Goal: Task Accomplishment & Management: Use online tool/utility

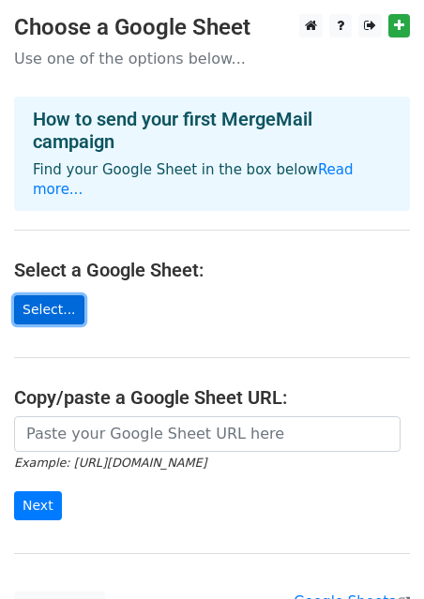
click at [60, 295] on link "Select..." at bounding box center [49, 309] width 70 height 29
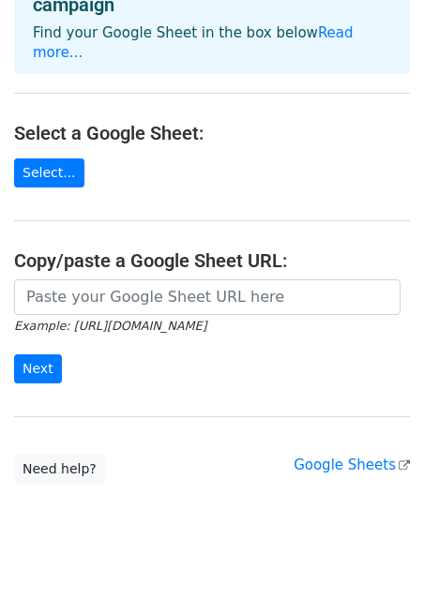
scroll to position [152, 0]
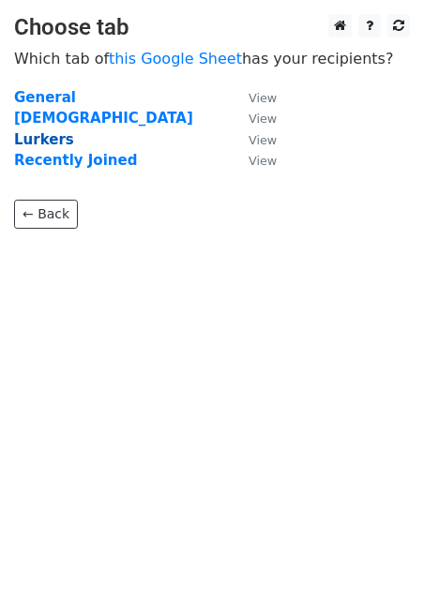
click at [48, 142] on strong "Lurkers" at bounding box center [44, 139] width 60 height 17
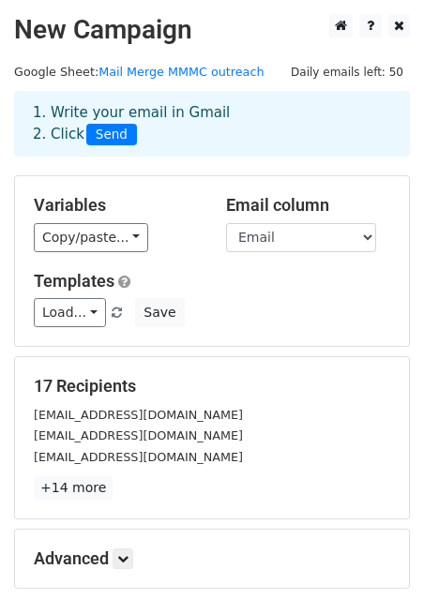
click at [91, 220] on div "Variables Copy/paste... {{First}} {{Last}} {{Email}} {{Which list is this from?…" at bounding box center [116, 223] width 192 height 57
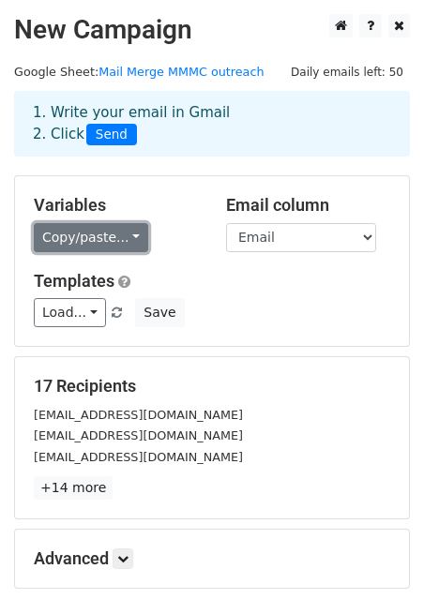
click at [88, 234] on link "Copy/paste..." at bounding box center [91, 237] width 114 height 29
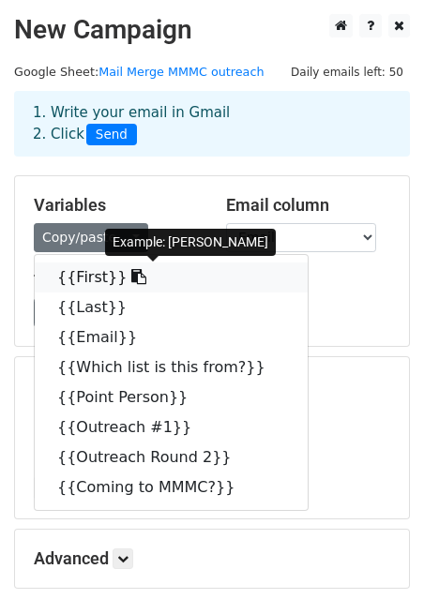
click at [85, 279] on link "{{First}}" at bounding box center [171, 277] width 273 height 30
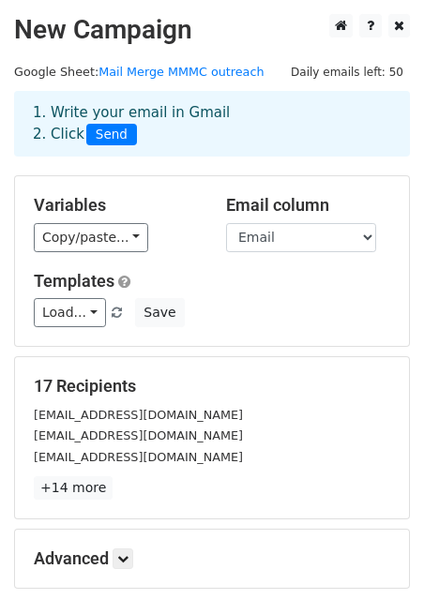
scroll to position [203, 0]
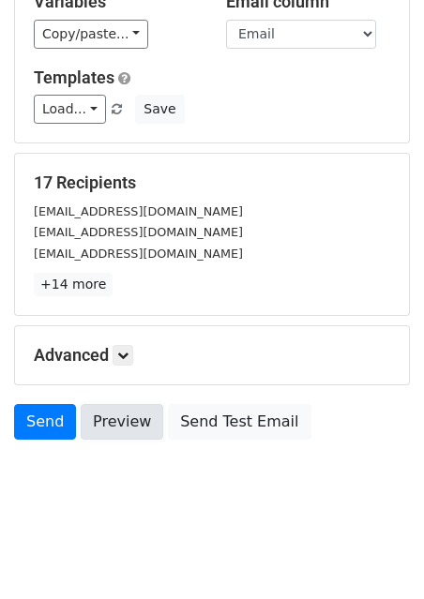
click at [130, 431] on link "Preview" at bounding box center [122, 422] width 82 height 36
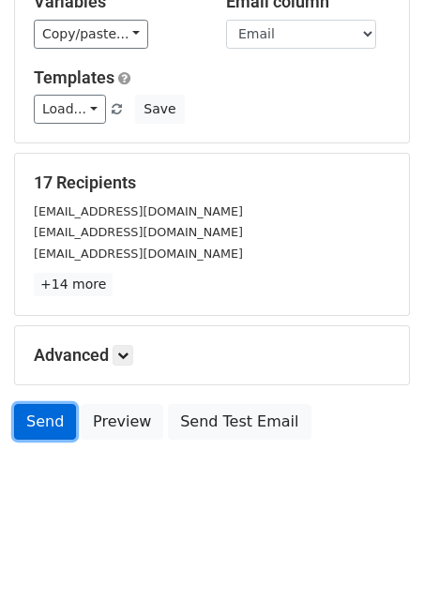
click at [54, 409] on link "Send" at bounding box center [45, 422] width 62 height 36
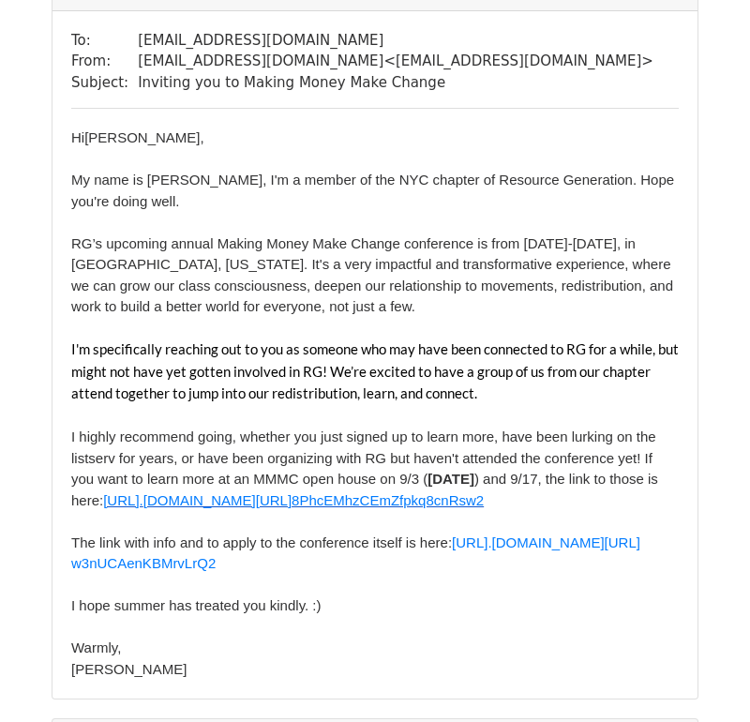
scroll to position [1679, 0]
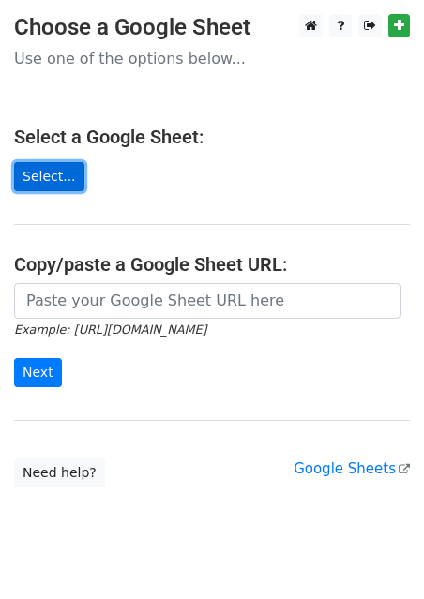
click at [25, 169] on link "Select..." at bounding box center [49, 176] width 70 height 29
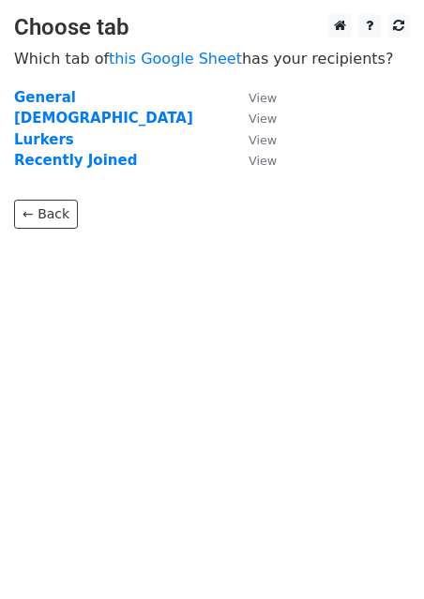
click at [98, 170] on td "Recently Joined" at bounding box center [122, 161] width 216 height 22
click at [98, 168] on strong "Recently Joined" at bounding box center [75, 160] width 123 height 17
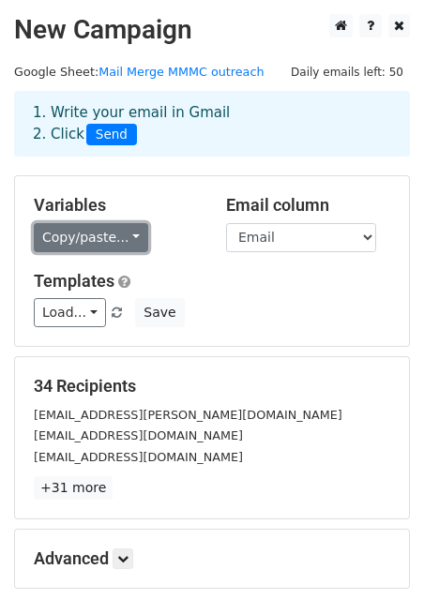
click at [87, 241] on link "Copy/paste..." at bounding box center [91, 237] width 114 height 29
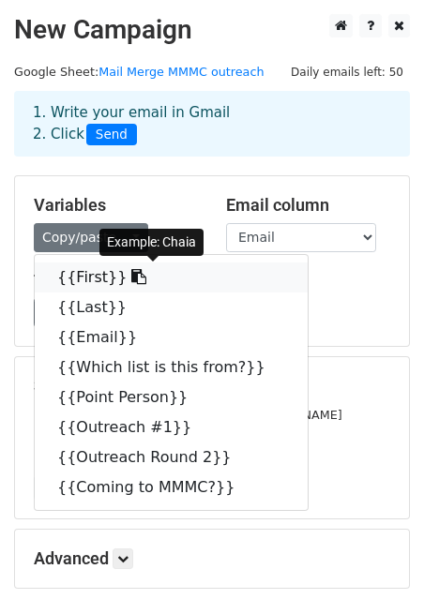
click at [87, 275] on link "{{First}}" at bounding box center [171, 277] width 273 height 30
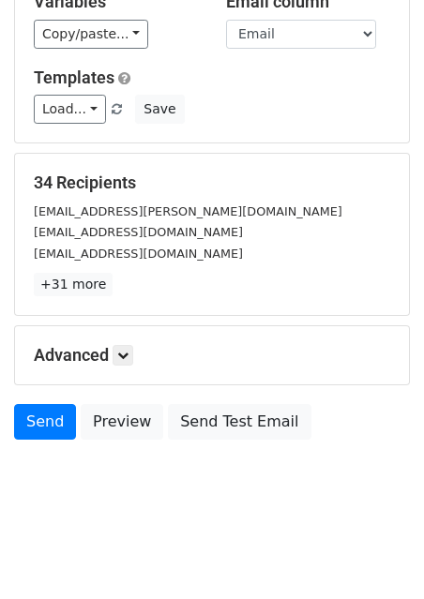
scroll to position [202, 0]
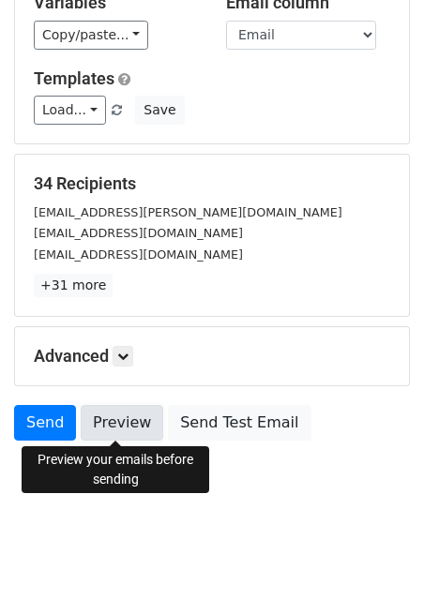
click at [116, 429] on link "Preview" at bounding box center [122, 423] width 82 height 36
click at [123, 418] on link "Preview" at bounding box center [122, 423] width 82 height 36
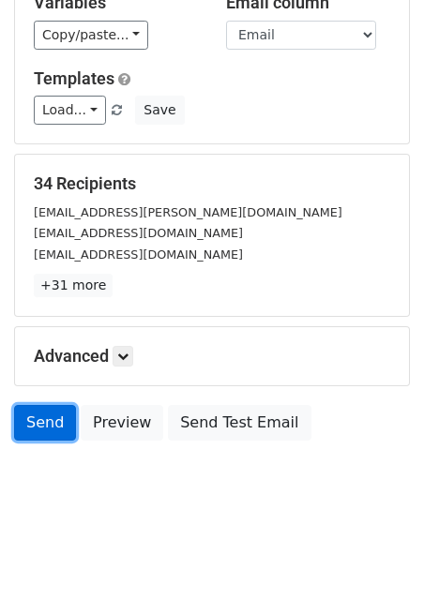
click at [44, 426] on link "Send" at bounding box center [45, 423] width 62 height 36
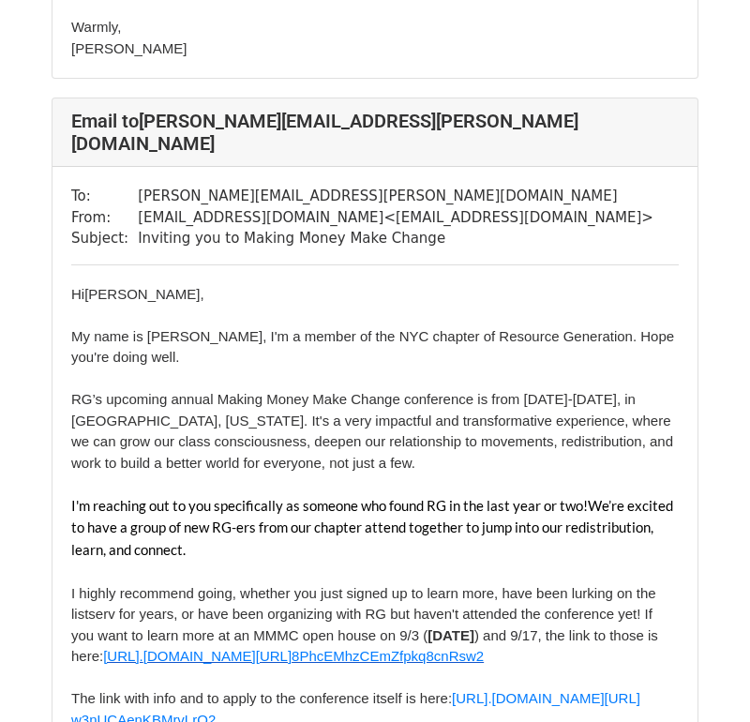
scroll to position [6826, 0]
